Goal: Task Accomplishment & Management: Manage account settings

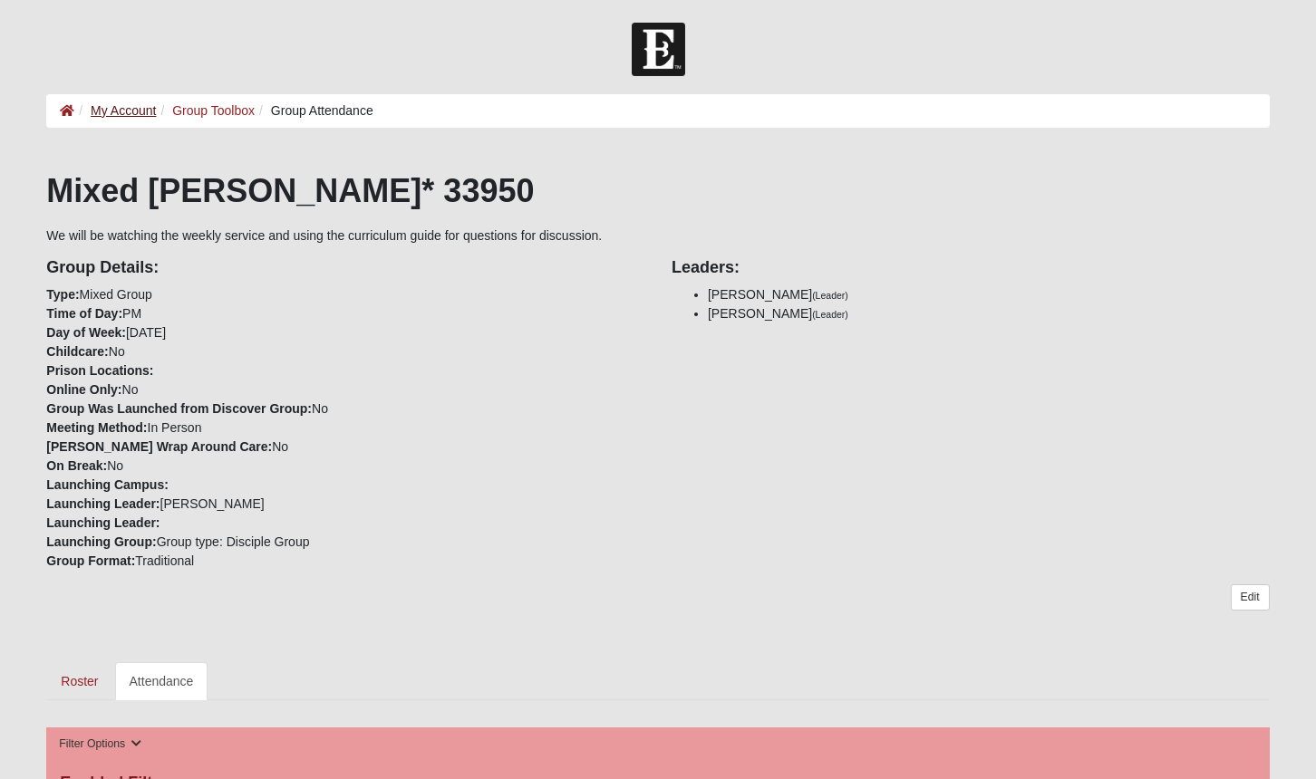
click at [113, 105] on link "My Account" at bounding box center [123, 110] width 65 height 14
click at [124, 103] on link "My Account" at bounding box center [123, 110] width 65 height 14
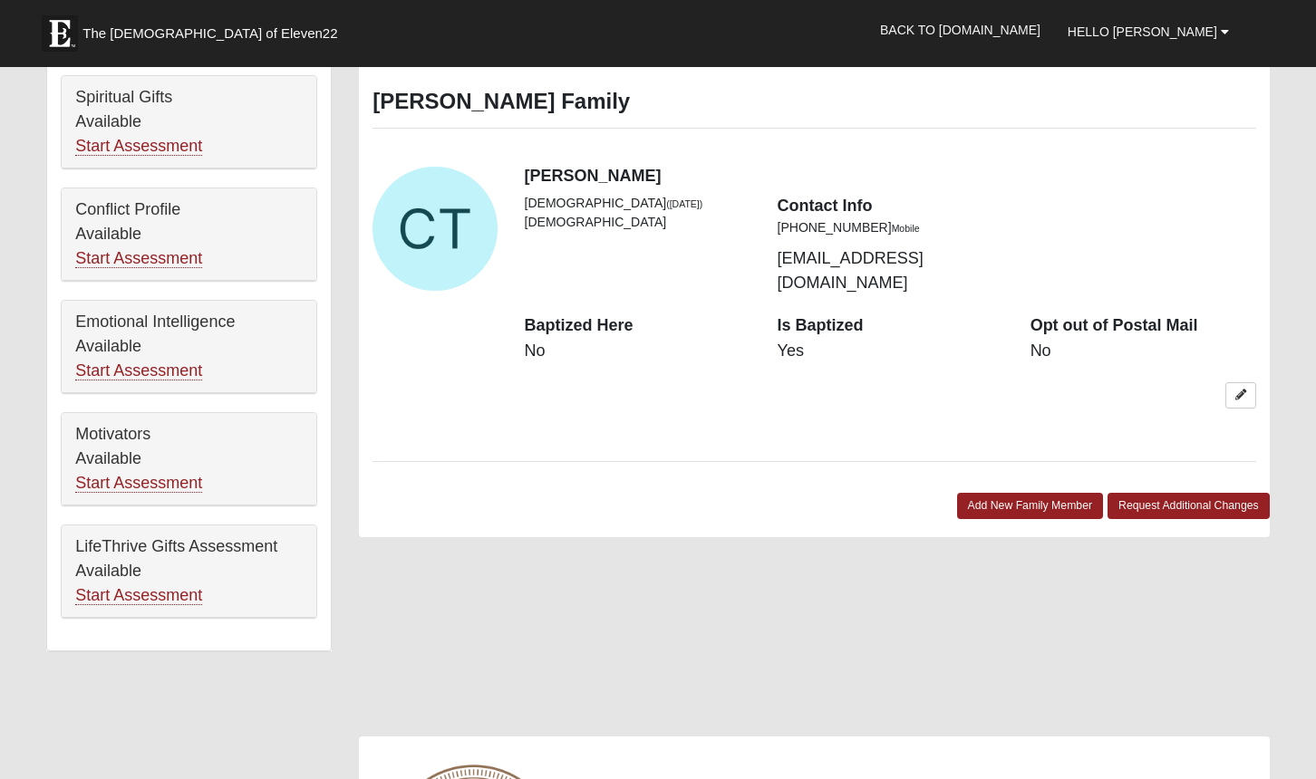
scroll to position [826, 0]
click at [428, 212] on div "View Fullsize Photo" at bounding box center [434, 228] width 124 height 124
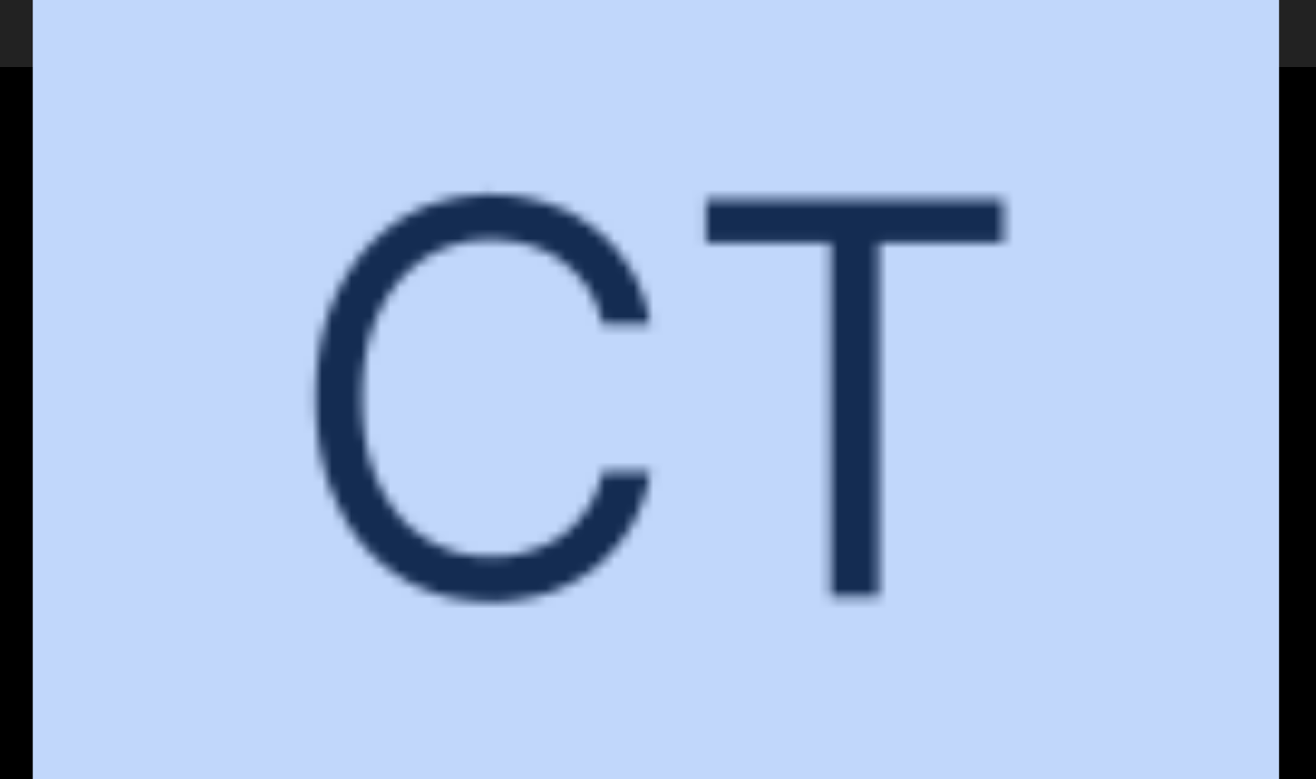
click at [428, 212] on div "View Fullsize Photo" at bounding box center [657, 398] width 1249 height 1249
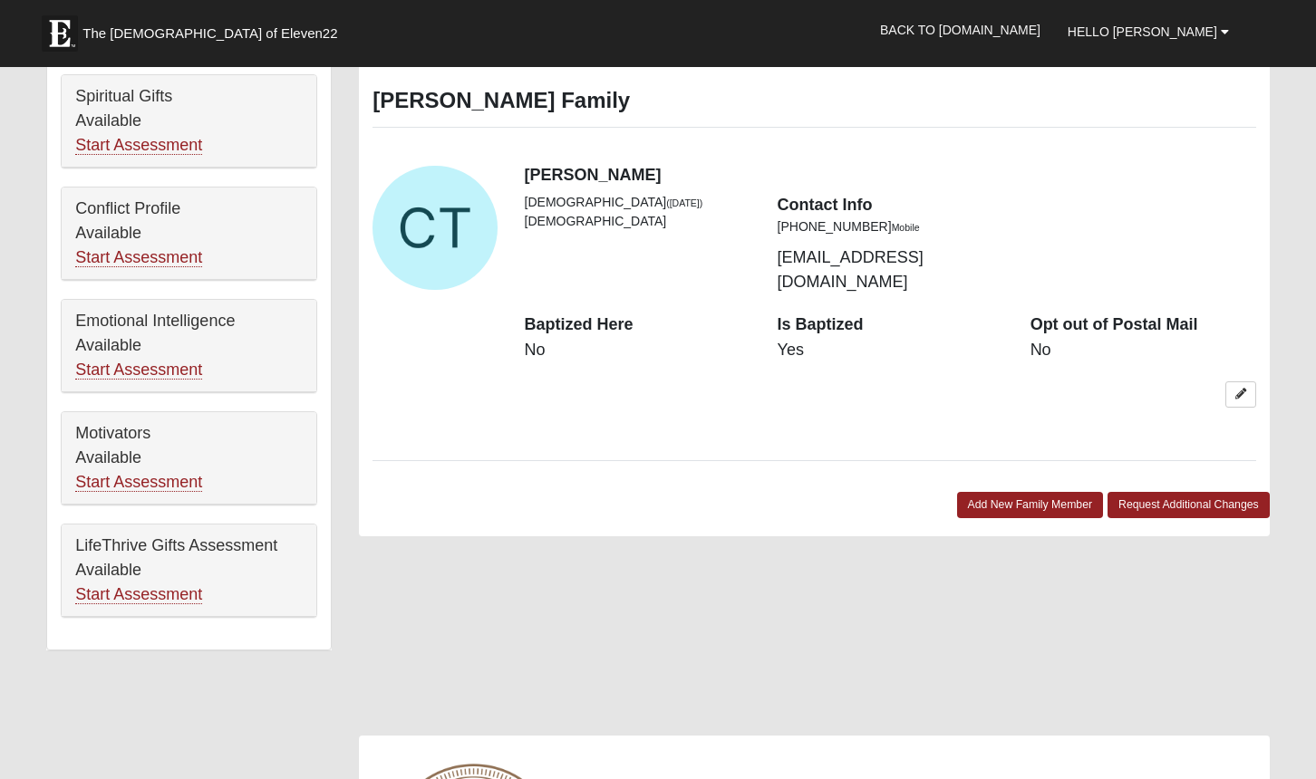
click at [428, 212] on div "View Fullsize Photo" at bounding box center [434, 228] width 124 height 124
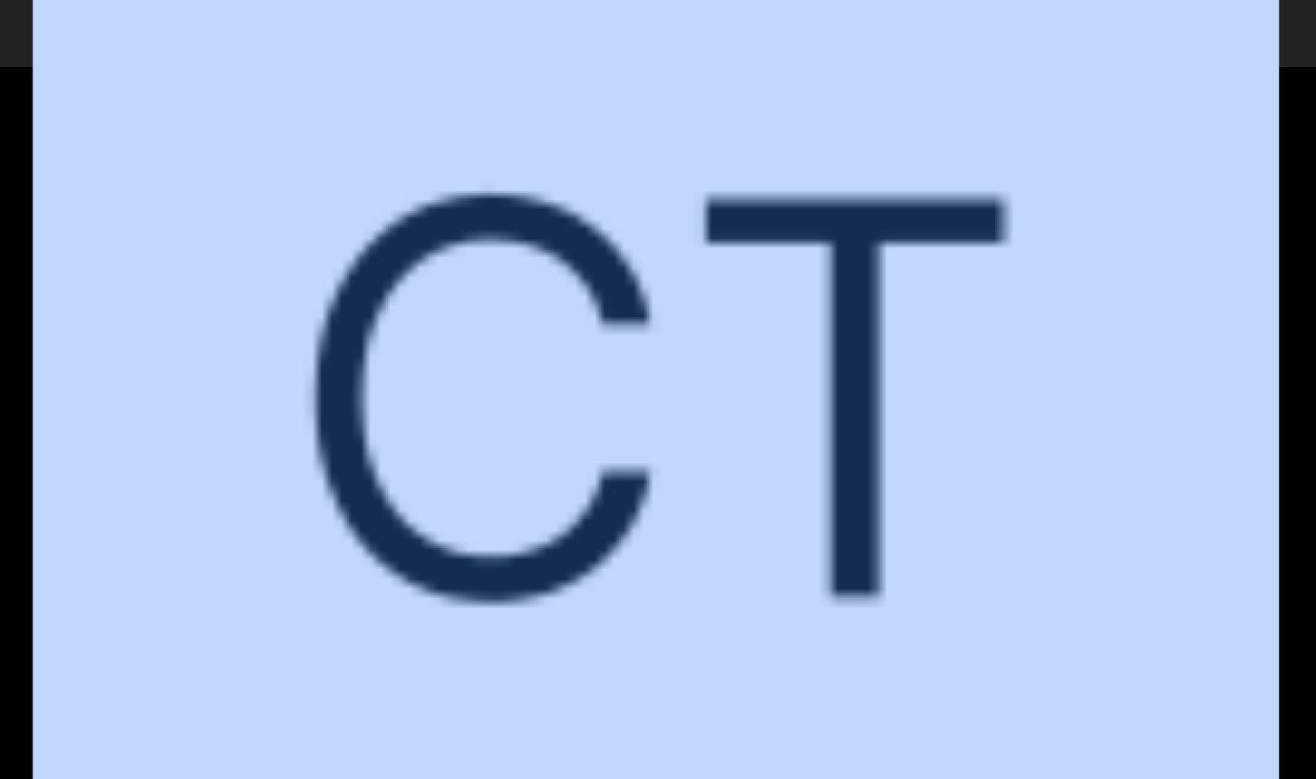
click at [428, 212] on div "View Fullsize Photo" at bounding box center [657, 398] width 1249 height 1249
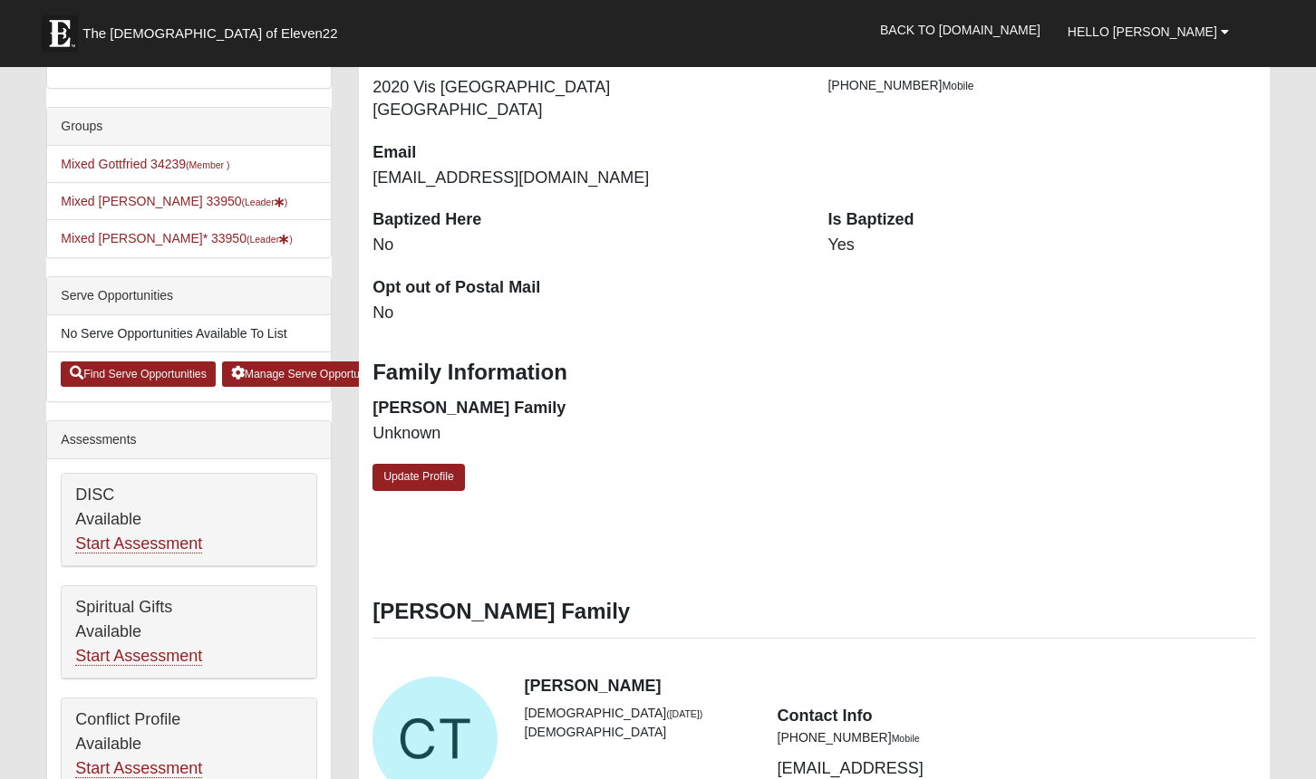
scroll to position [389, 0]
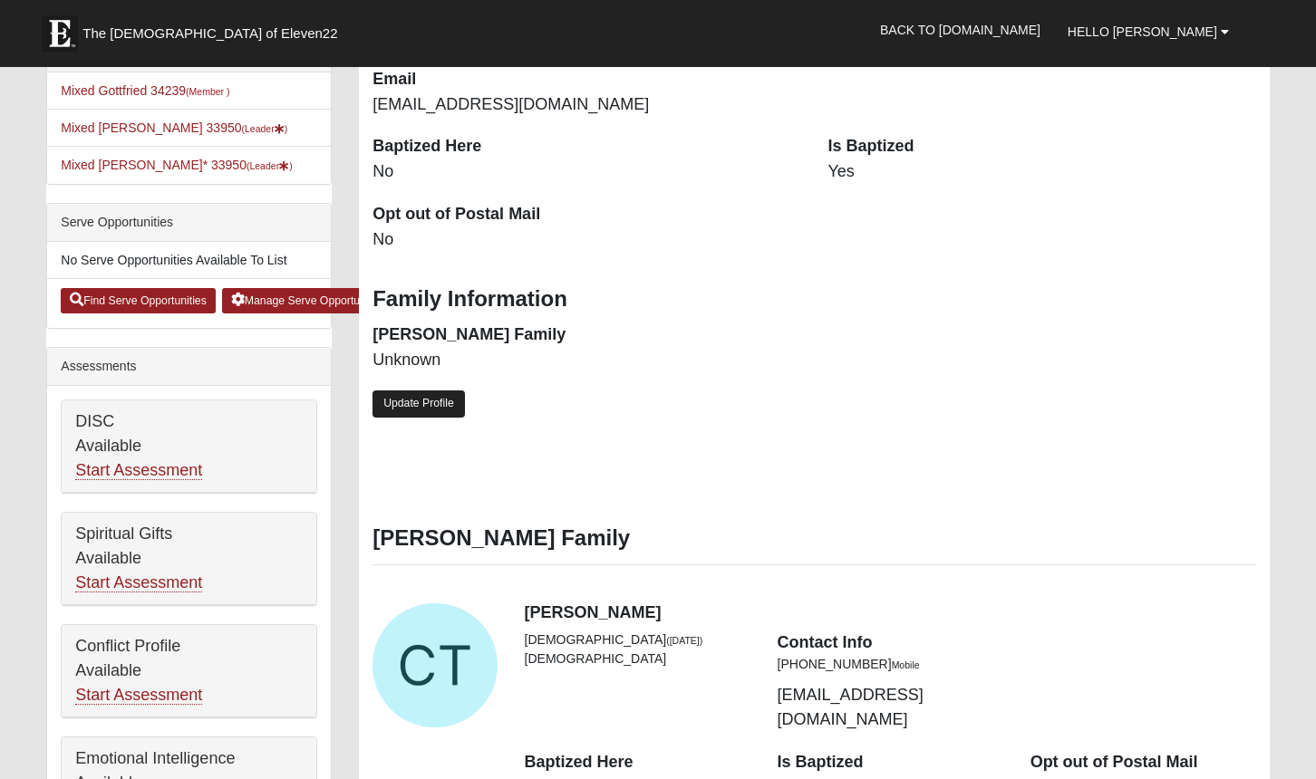
click at [408, 392] on link "Update Profile" at bounding box center [418, 404] width 92 height 26
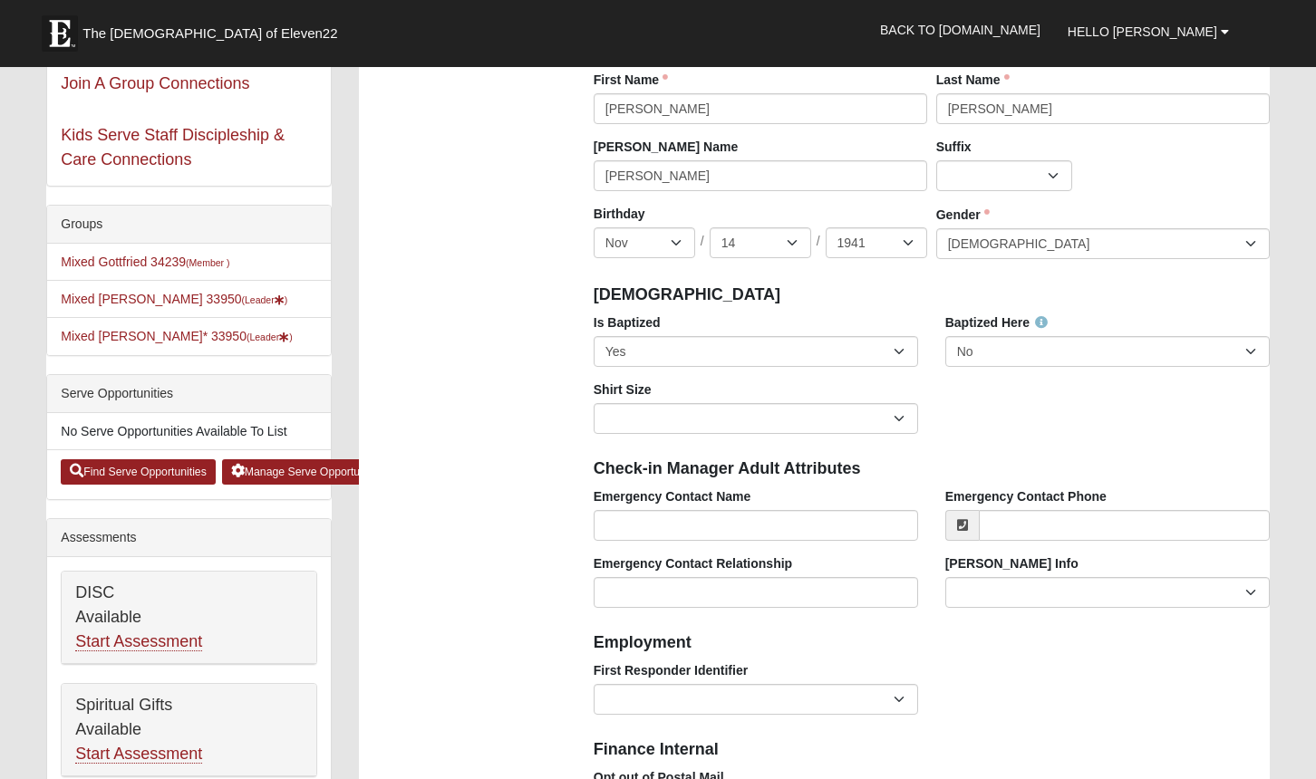
scroll to position [222, 0]
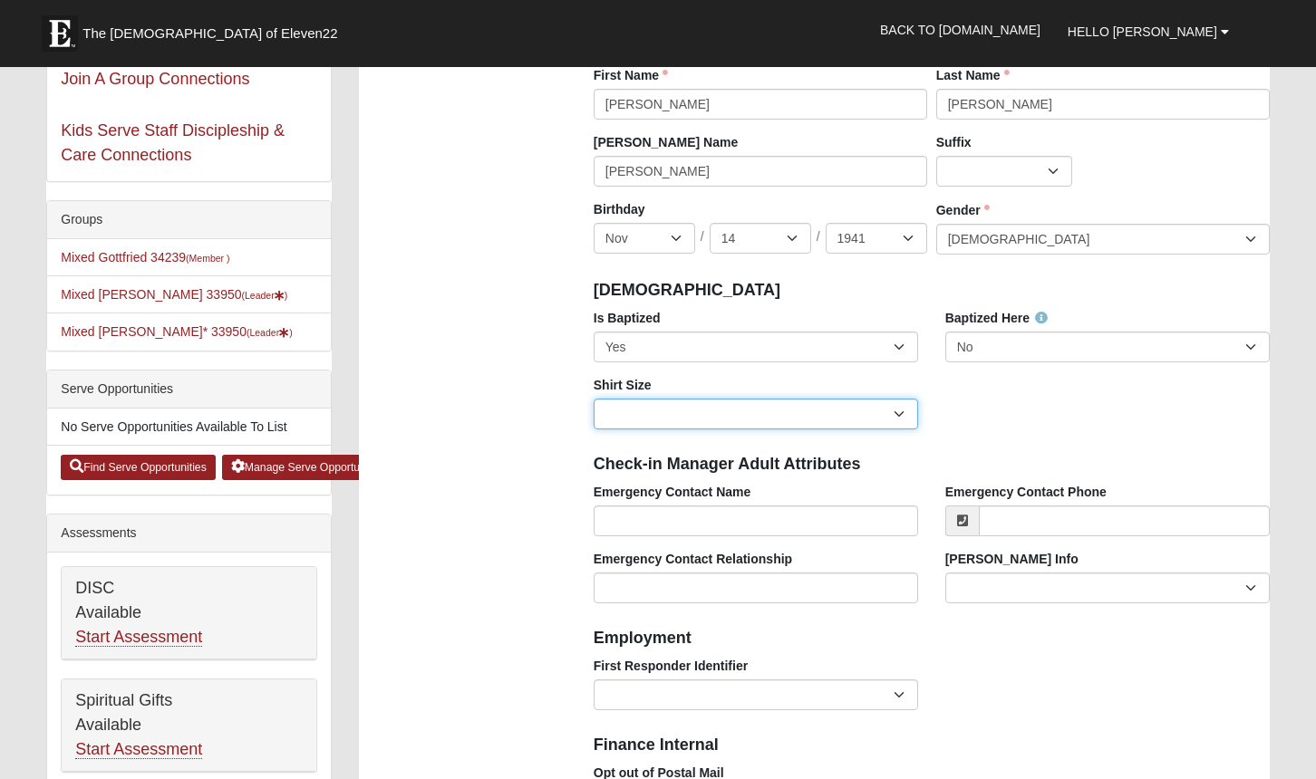
select select "Adult Large"
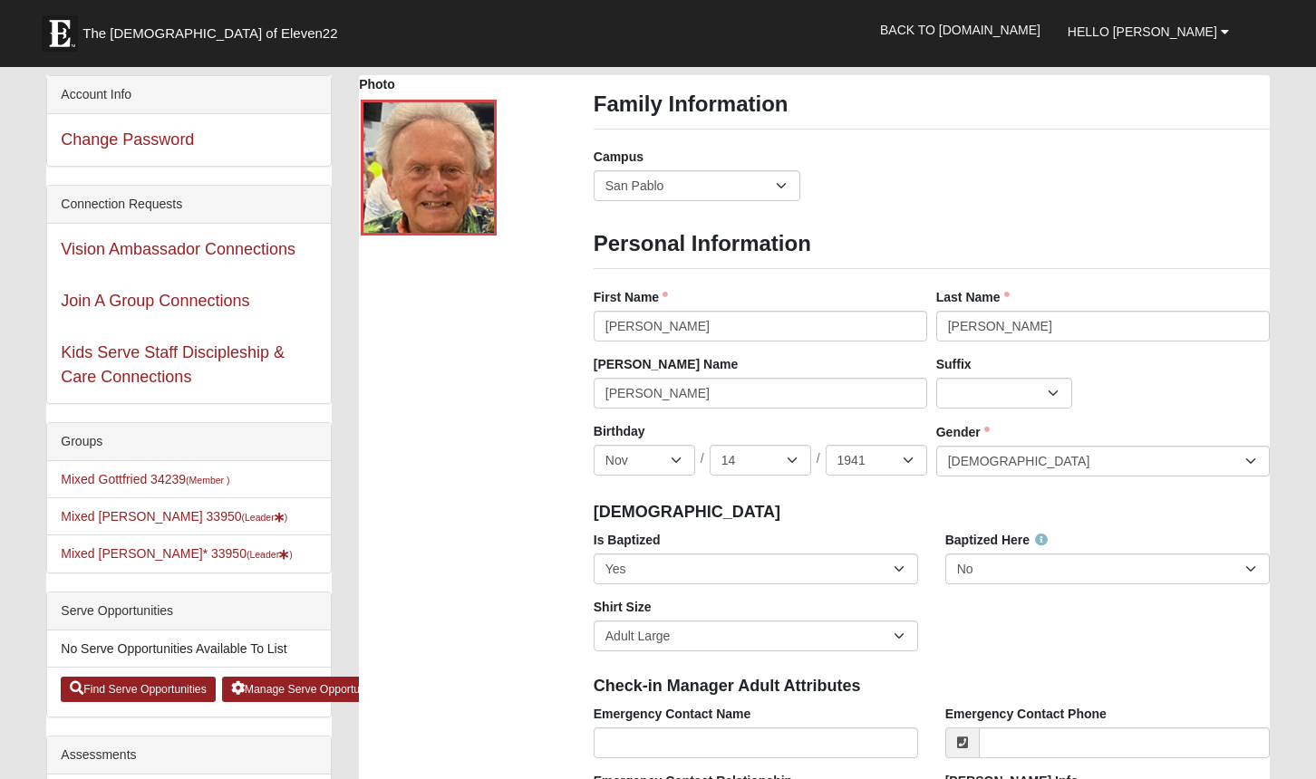
scroll to position [0, 0]
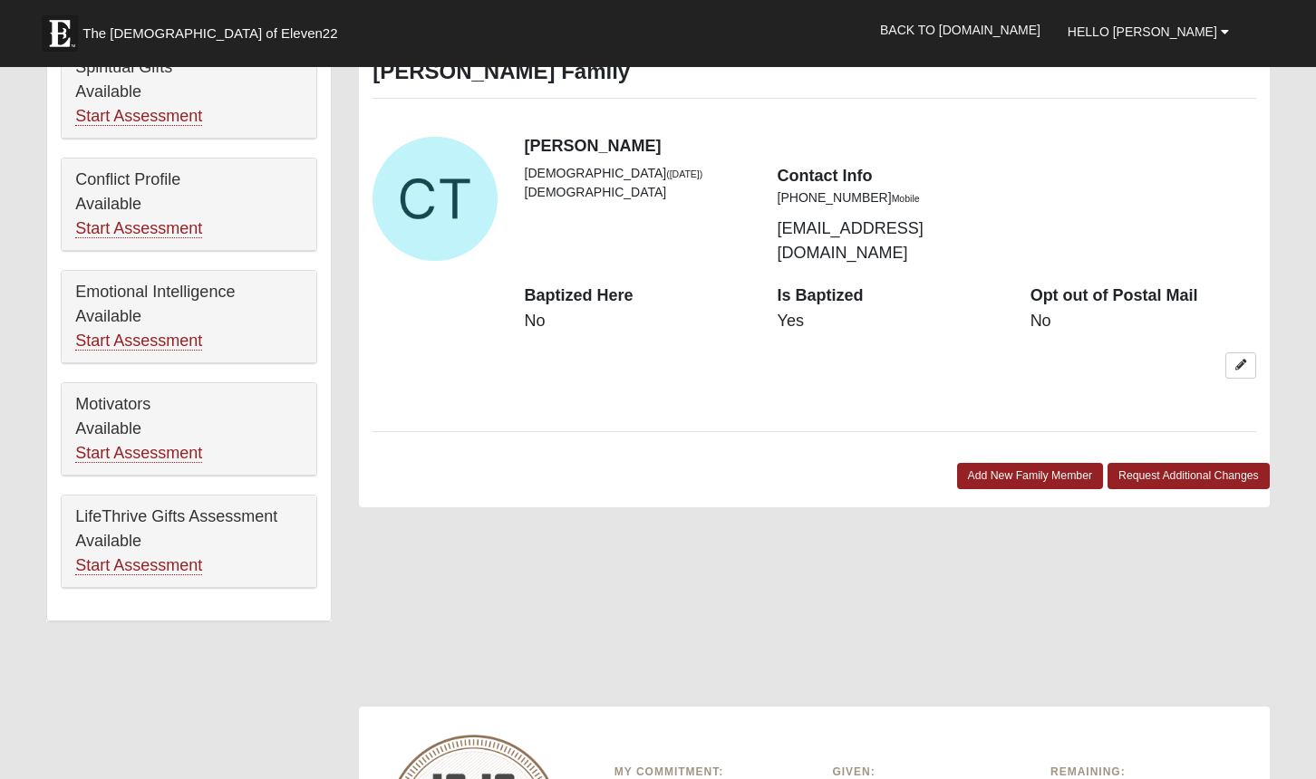
scroll to position [873, 0]
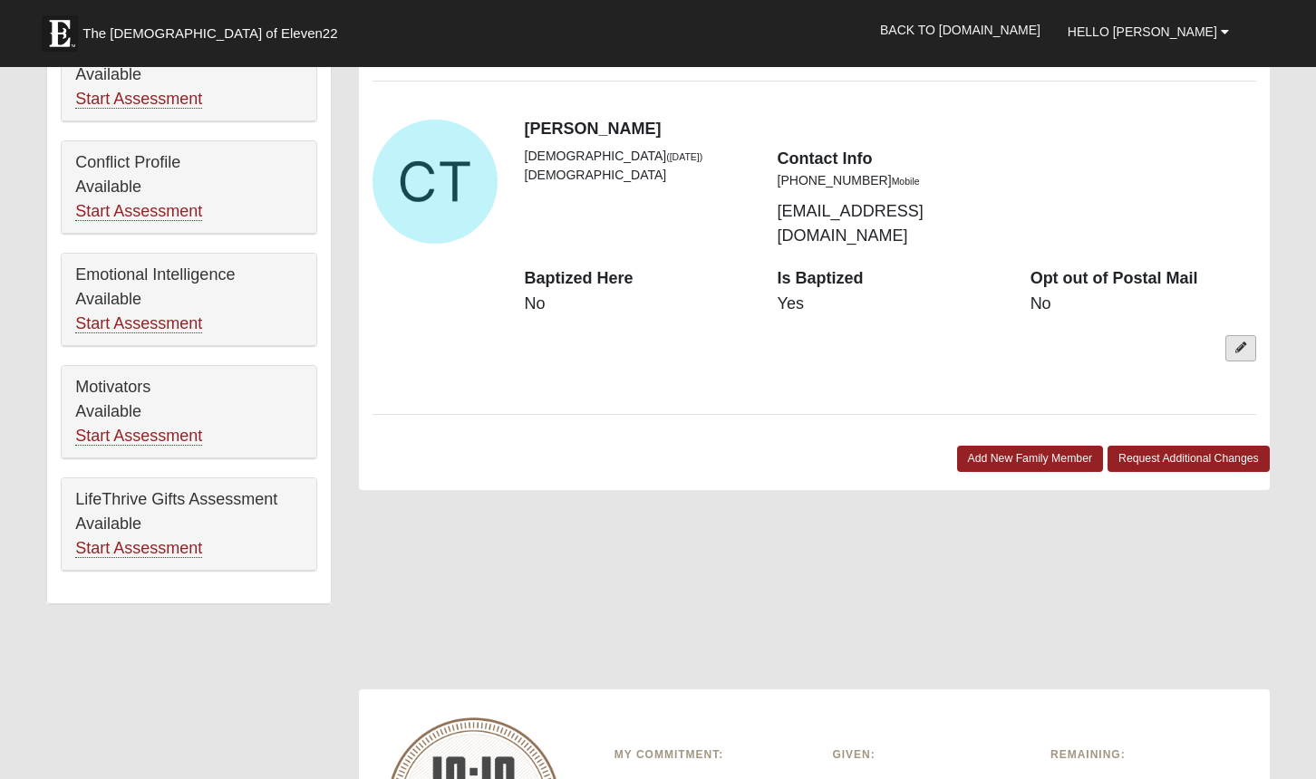
click at [1242, 343] on icon at bounding box center [1240, 348] width 11 height 11
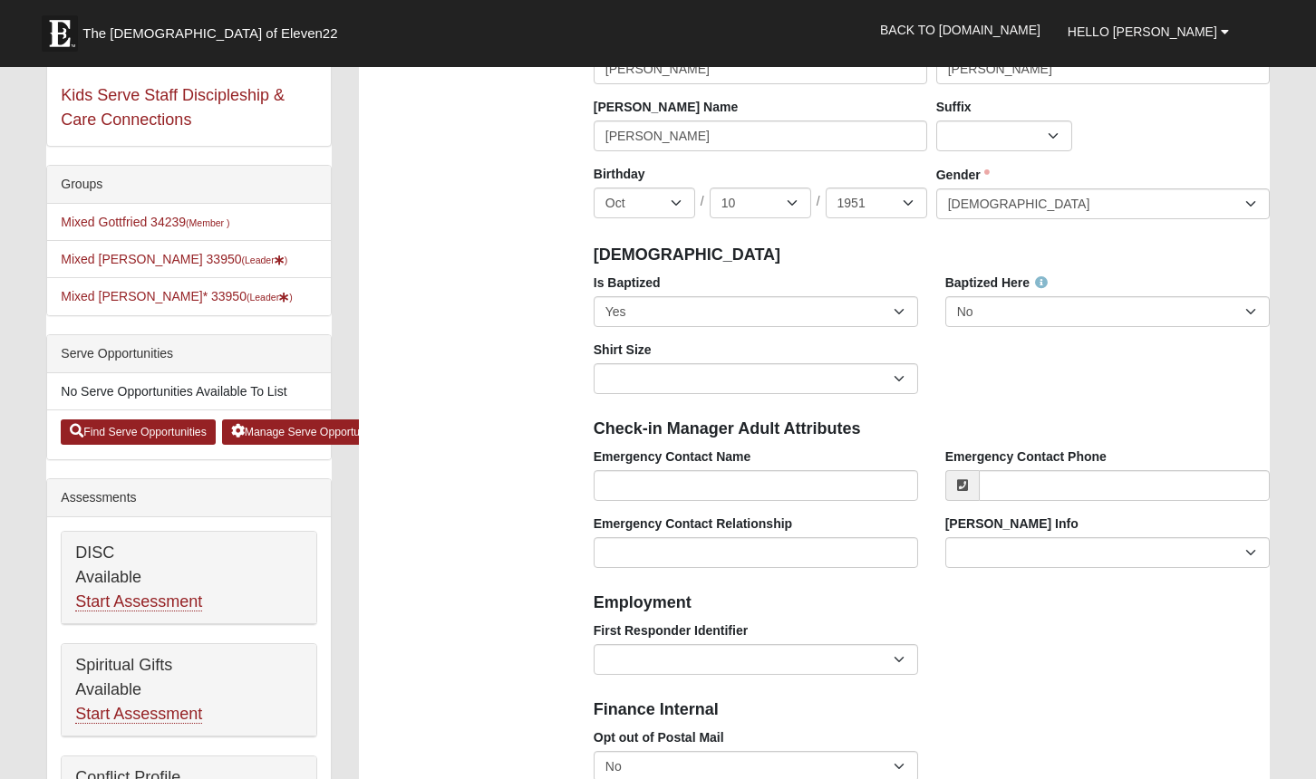
scroll to position [281, 0]
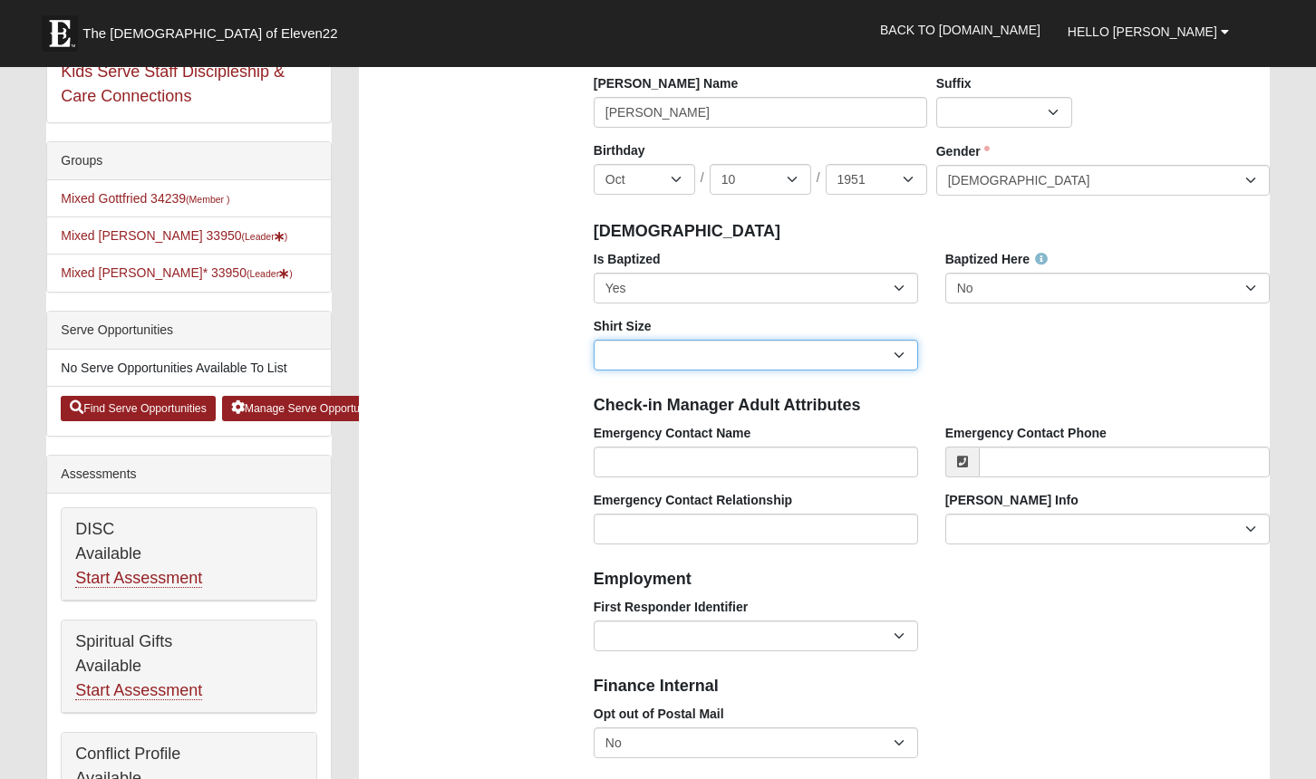
select select "Adult Medium"
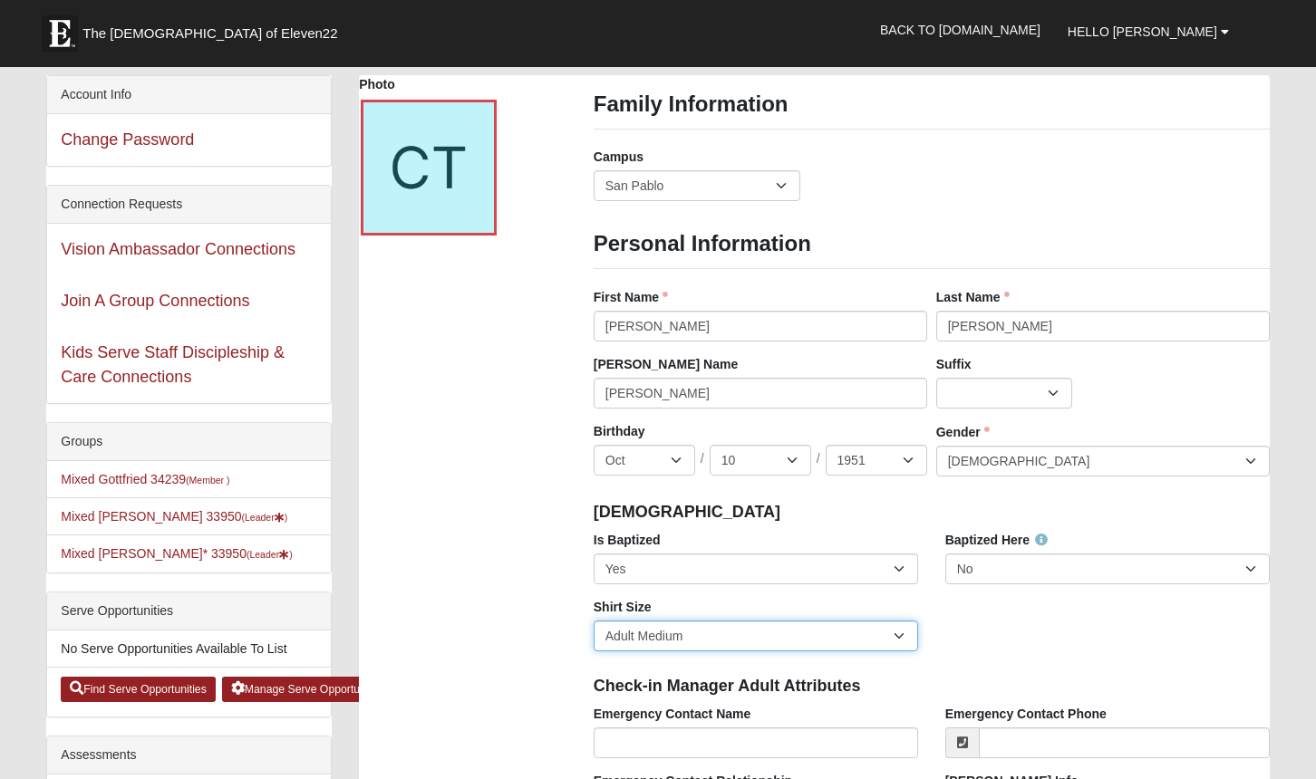
scroll to position [0, 0]
click at [453, 155] on div at bounding box center [429, 168] width 136 height 136
click at [434, 190] on div at bounding box center [429, 168] width 136 height 136
click at [480, 208] on icon at bounding box center [479, 213] width 13 height 13
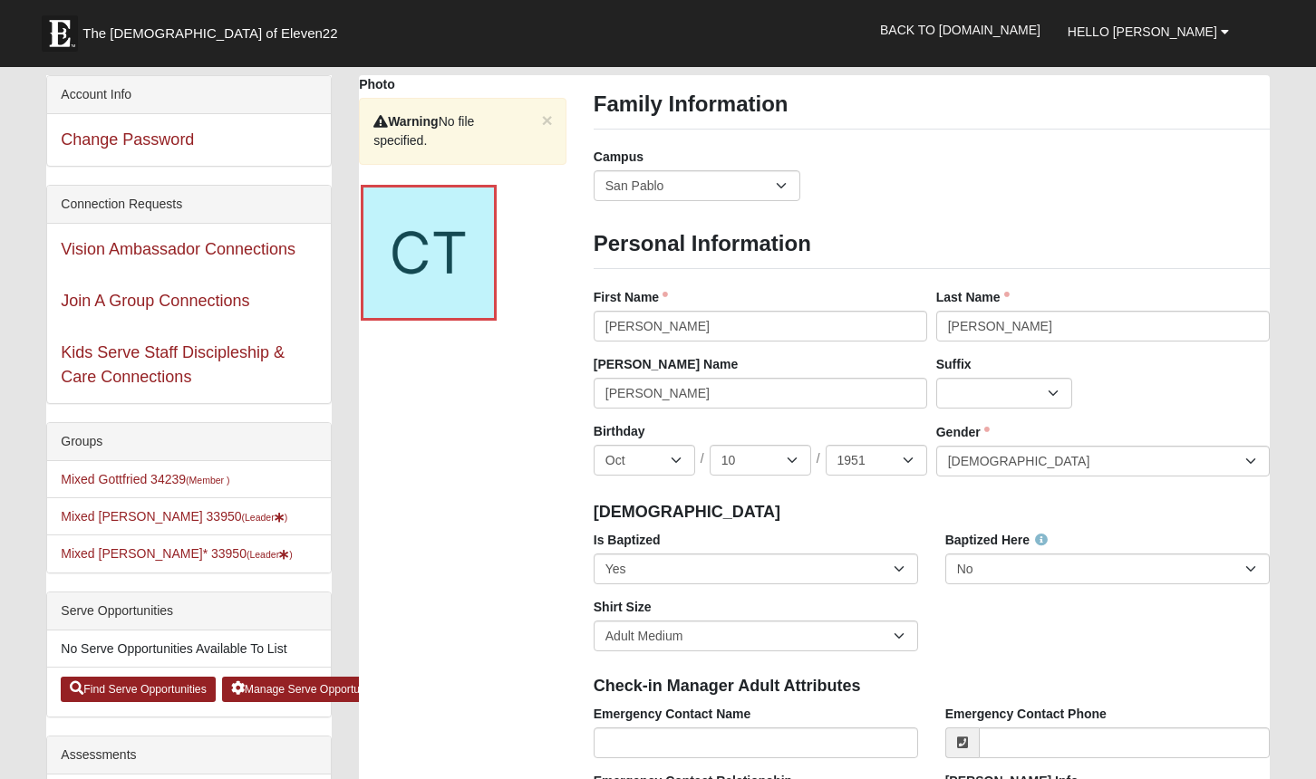
click at [549, 119] on button "×" at bounding box center [547, 120] width 11 height 19
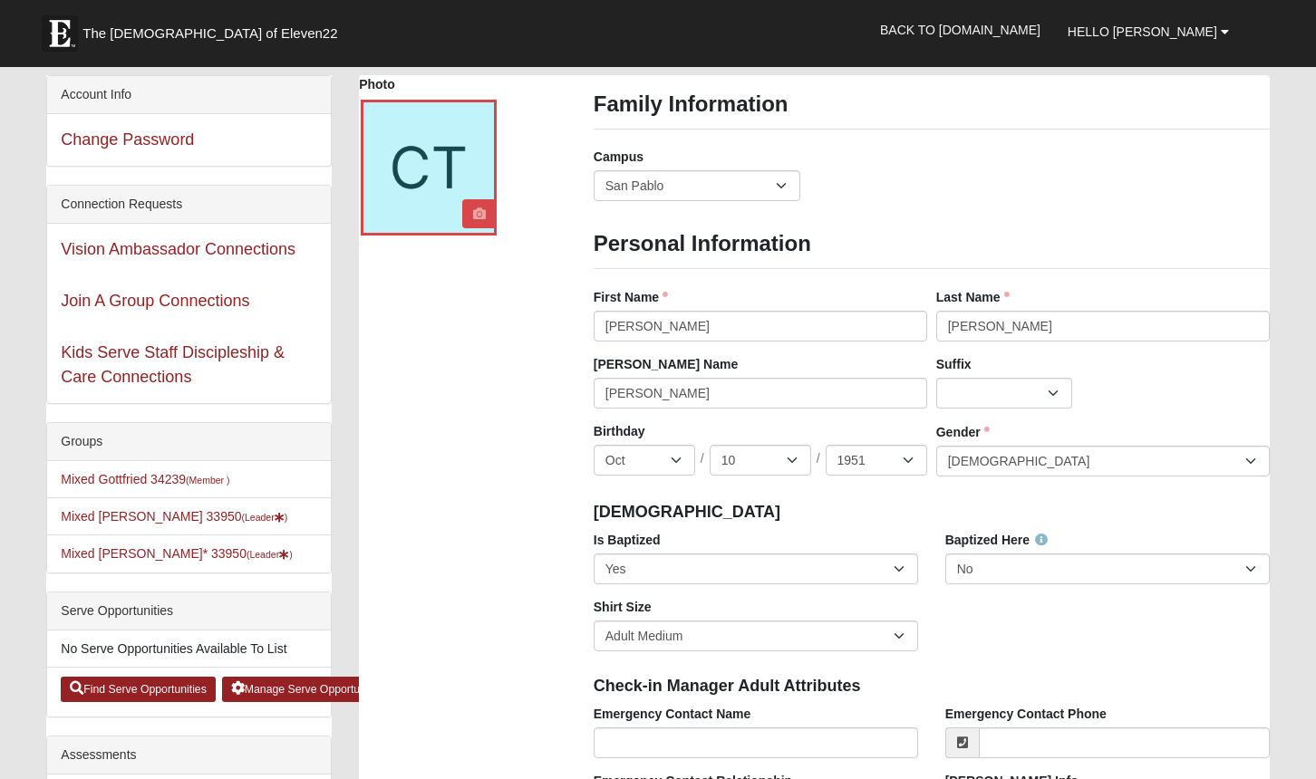
click at [478, 210] on icon at bounding box center [479, 213] width 13 height 13
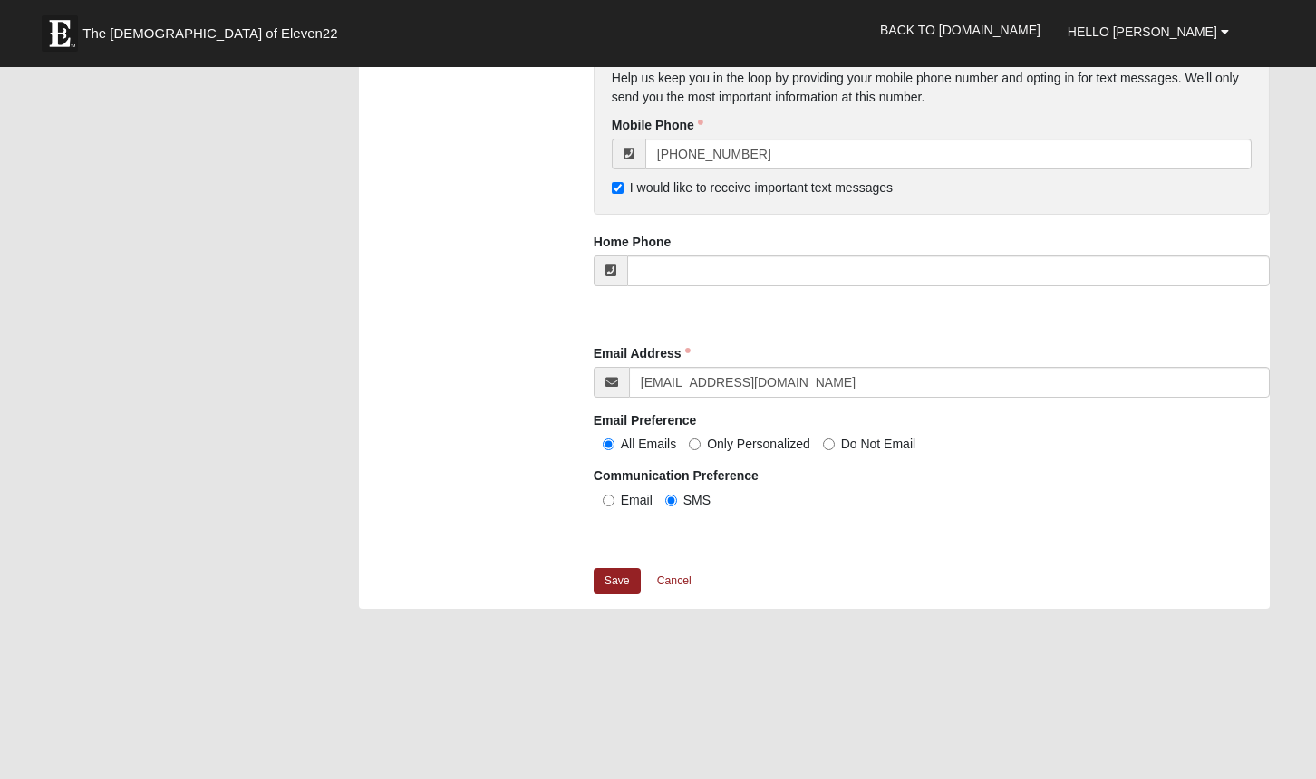
scroll to position [1565, 0]
click at [612, 572] on link "Save" at bounding box center [616, 580] width 47 height 26
